Goal: Information Seeking & Learning: Check status

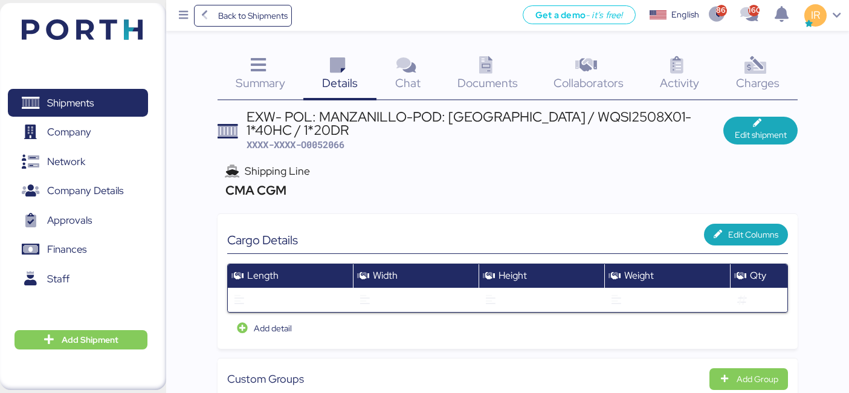
scroll to position [753, 0]
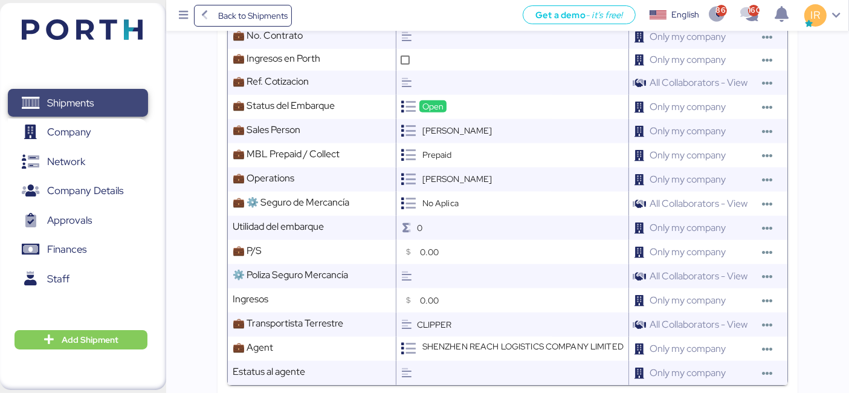
click at [86, 105] on span "Shipments" at bounding box center [70, 103] width 47 height 18
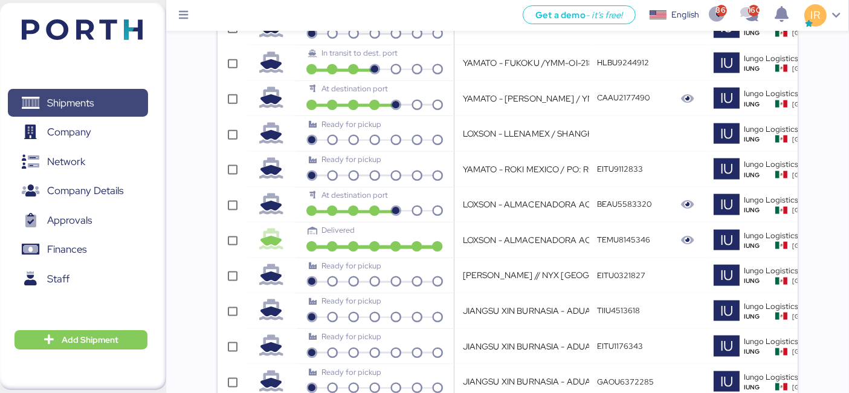
scroll to position [0, 357]
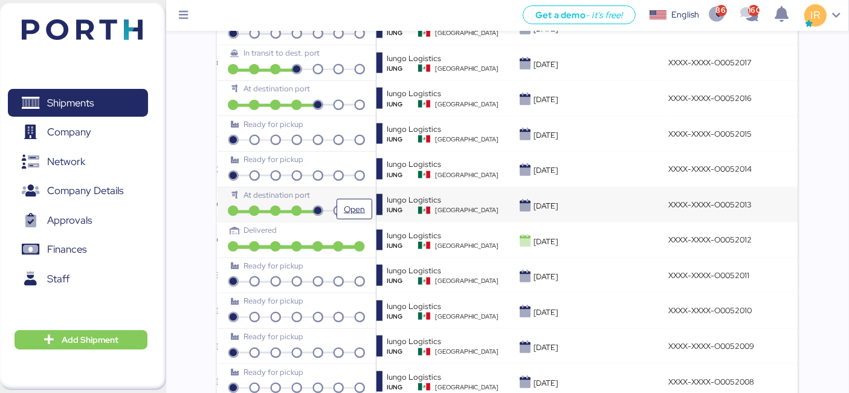
click at [358, 190] on div "At destination port" at bounding box center [297, 194] width 132 height 11
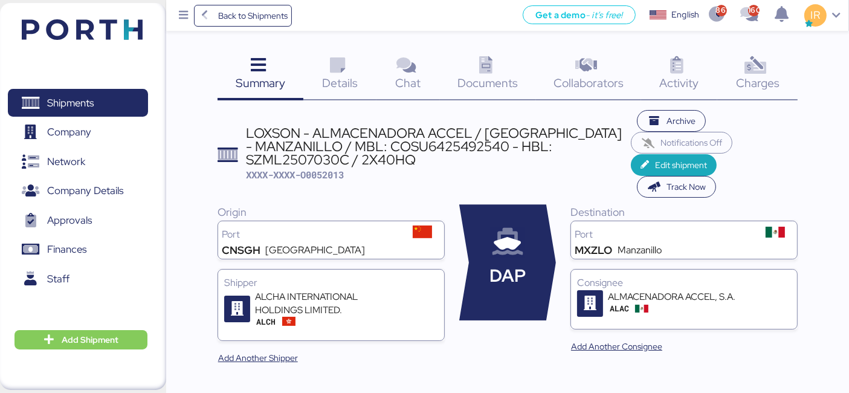
click at [761, 82] on span "Charges" at bounding box center [757, 83] width 43 height 16
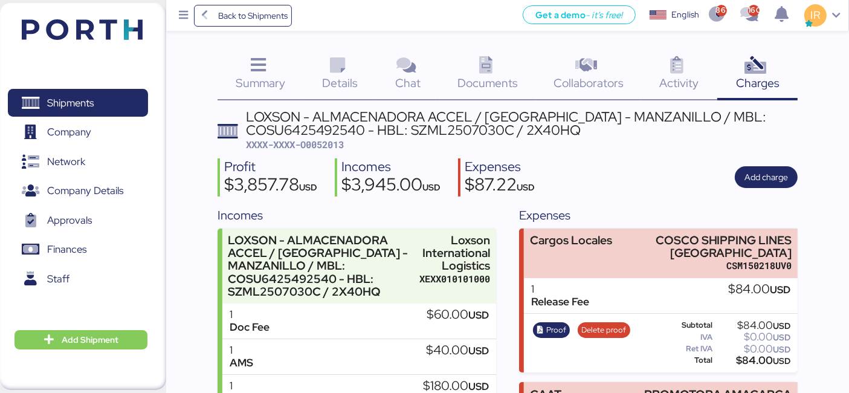
click at [332, 70] on icon at bounding box center [337, 66] width 26 height 18
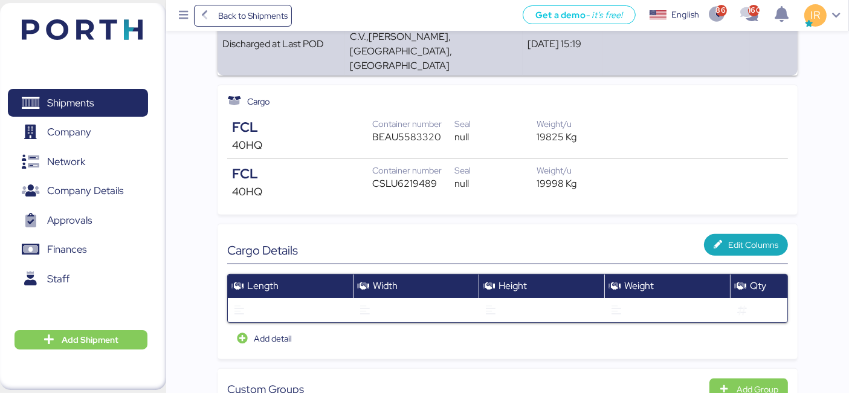
scroll to position [366, 0]
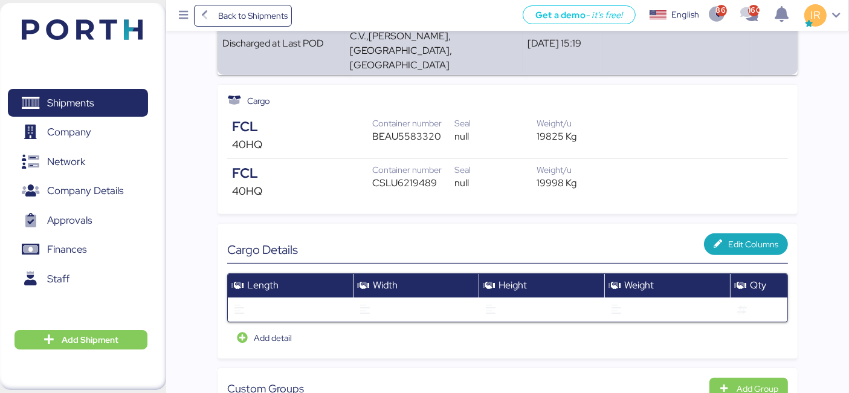
click at [409, 129] on div "BEAU5583320" at bounding box center [413, 136] width 82 height 14
copy div "BEAU5583320"
click at [413, 176] on div "CSLU6219489" at bounding box center [413, 183] width 82 height 14
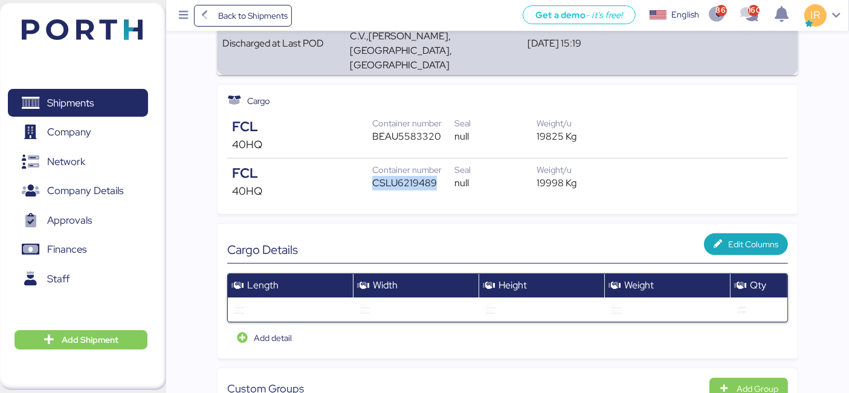
copy div "CSLU6219489"
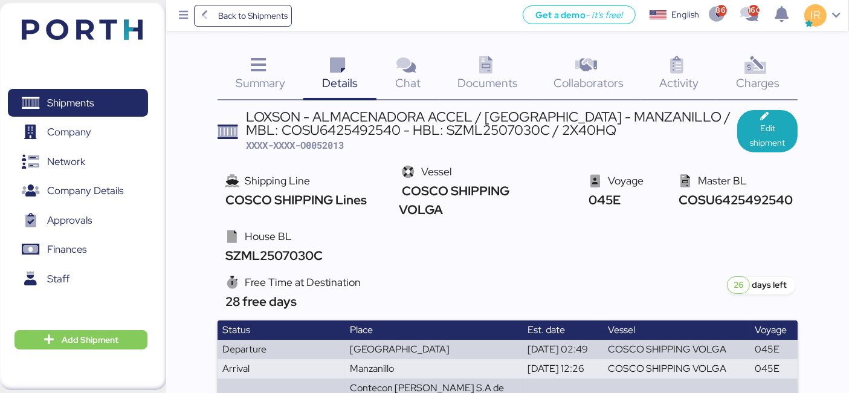
click at [328, 142] on span "XXXX-XXXX-O0052013" at bounding box center [295, 145] width 98 height 12
copy span "O0052013"
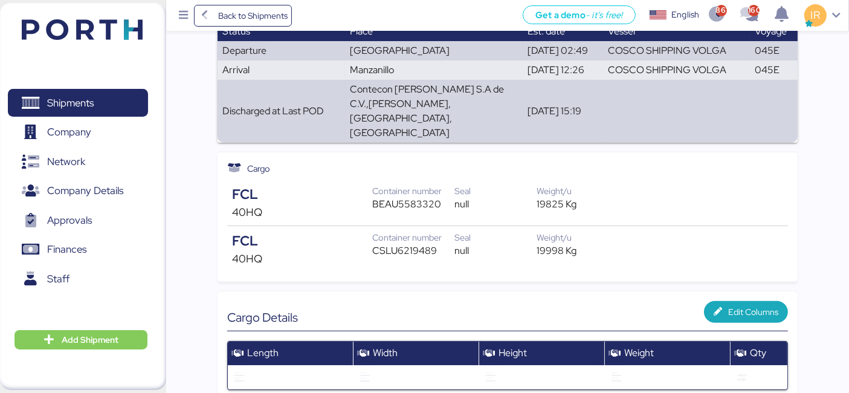
scroll to position [298, 0]
